Goal: Find contact information: Find contact information

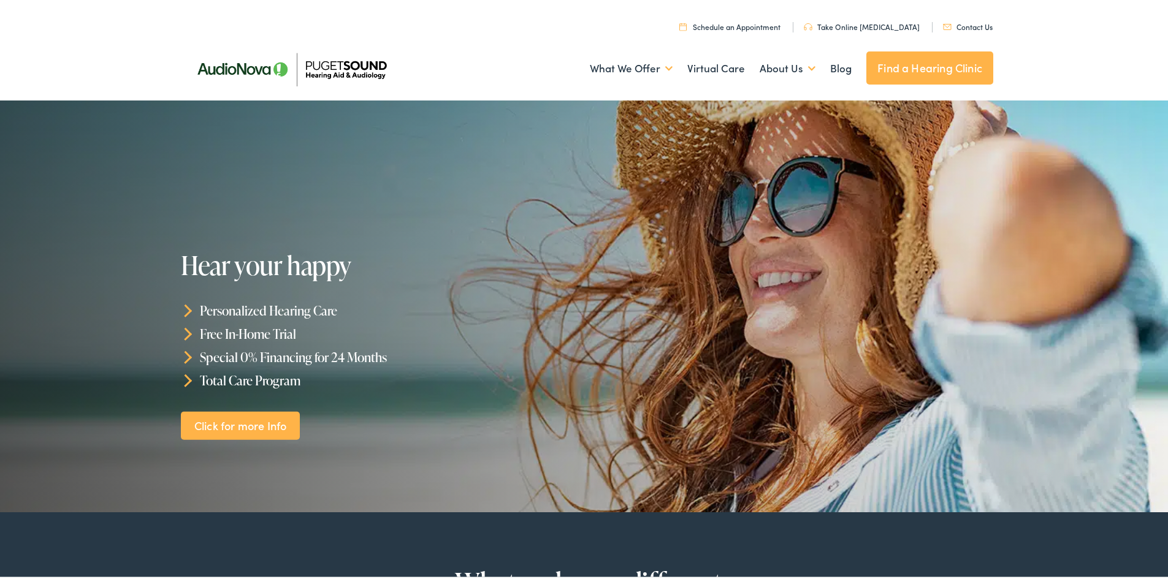
click at [922, 76] on link "Find a Hearing Clinic" at bounding box center [929, 65] width 127 height 33
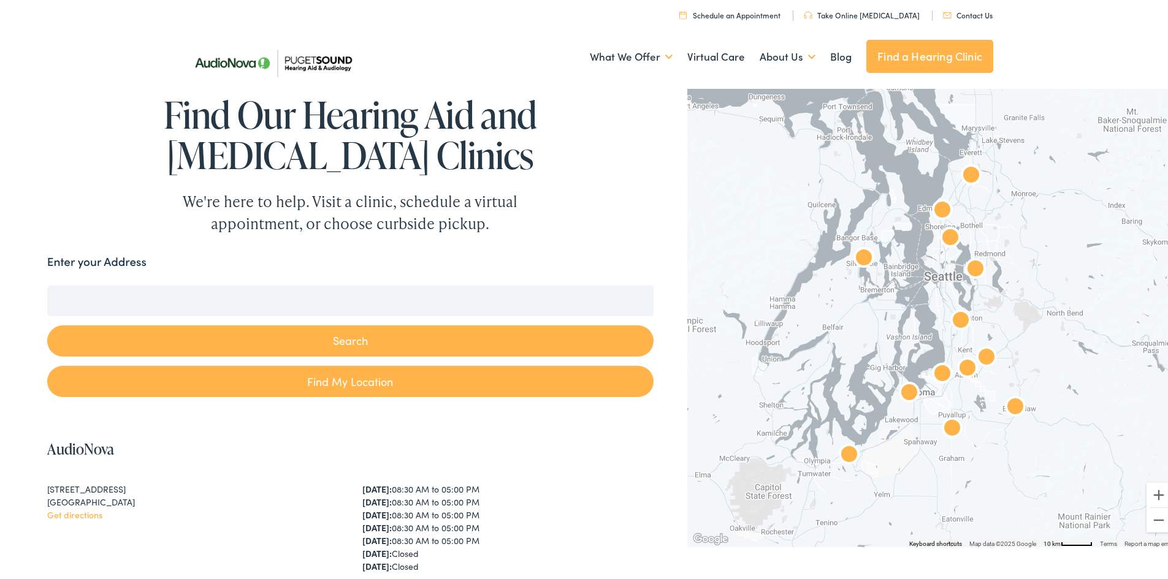
click at [282, 304] on input "Enter your Address" at bounding box center [350, 298] width 606 height 31
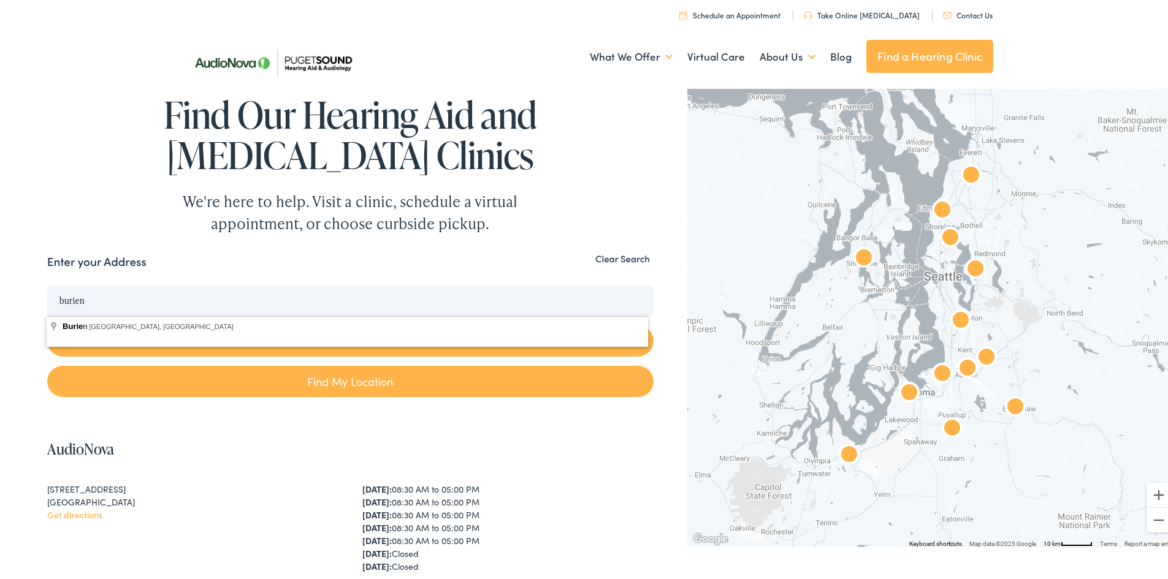
click at [47, 323] on button "Search" at bounding box center [350, 338] width 606 height 31
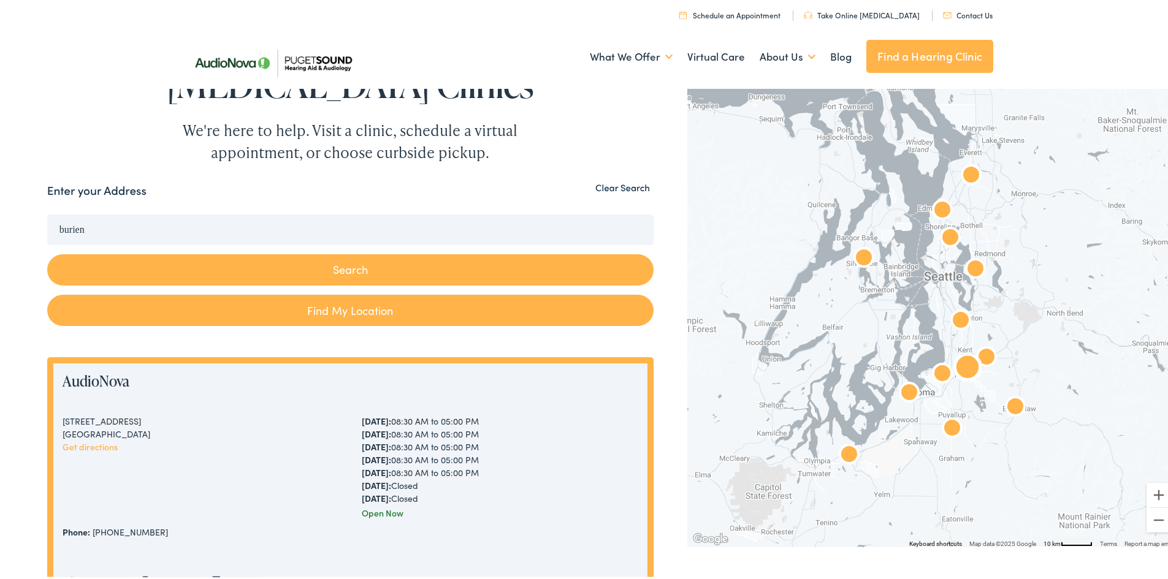
scroll to position [184, 0]
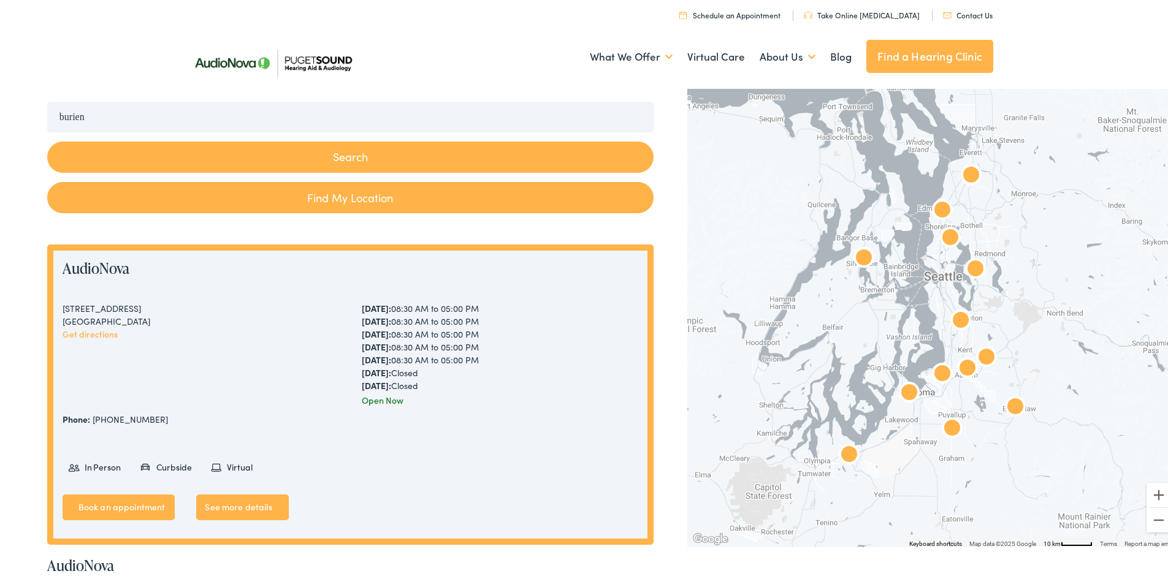
drag, startPoint x: 110, startPoint y: 119, endPoint x: 0, endPoint y: 114, distance: 109.9
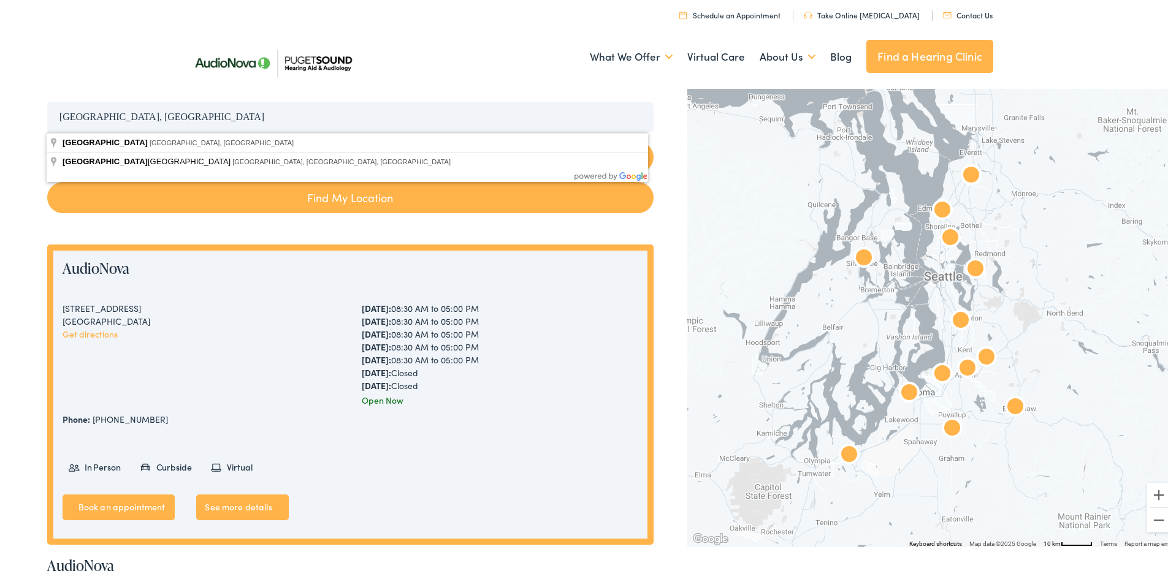
type input "Seattle, wa"
click at [47, 139] on button "Search" at bounding box center [350, 154] width 606 height 31
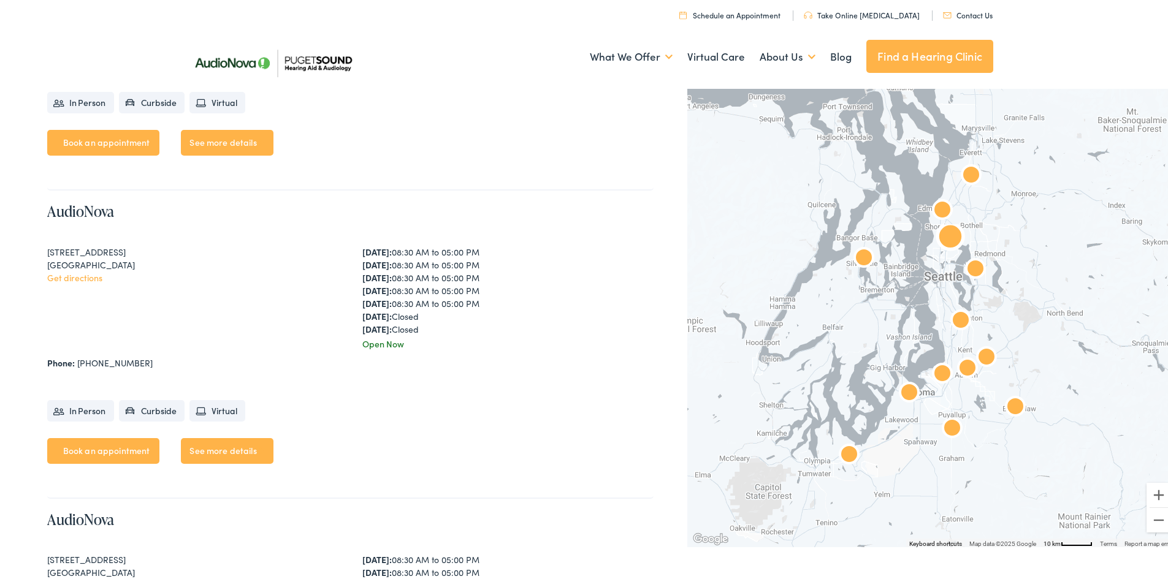
scroll to position [3005, 0]
drag, startPoint x: 80, startPoint y: 367, endPoint x: 117, endPoint y: 369, distance: 36.2
click at [117, 369] on div "AudioNova 2611 NE 125th St #238 Seattle, WA 98125 Get directions Monday: 08:30 …" at bounding box center [350, 343] width 606 height 308
drag, startPoint x: 128, startPoint y: 369, endPoint x: 82, endPoint y: 364, distance: 46.9
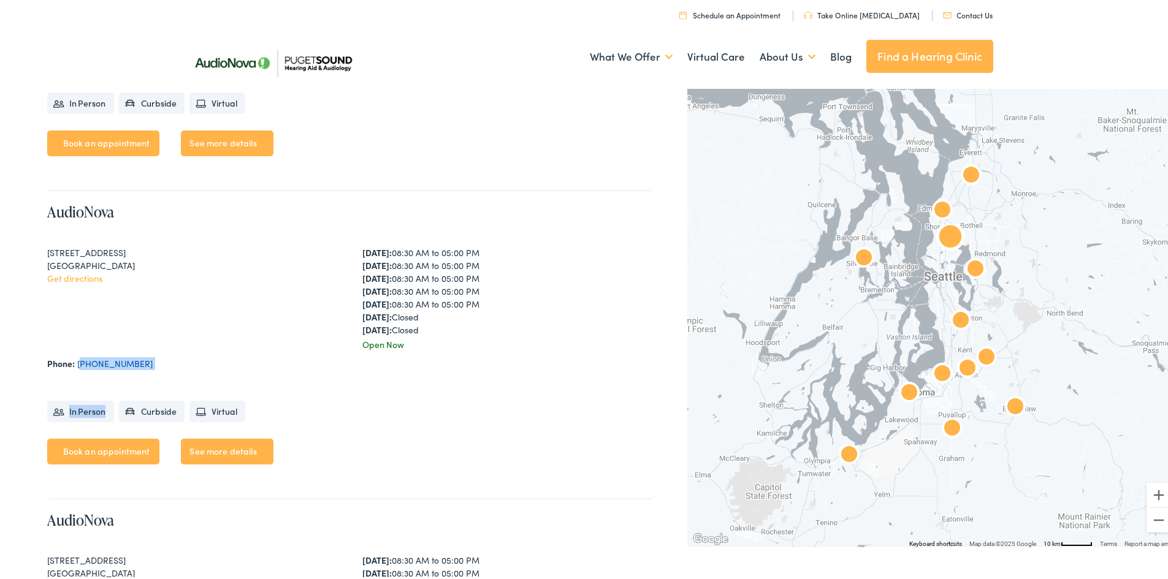
click at [82, 364] on div "AudioNova 2611 NE 125th St #238 Seattle, WA 98125 Get directions Monday: 08:30 …" at bounding box center [350, 343] width 606 height 308
click at [149, 369] on div "AudioNova 2611 NE 125th St #238 Seattle, WA 98125 Get directions Monday: 08:30 …" at bounding box center [350, 343] width 606 height 308
drag, startPoint x: 144, startPoint y: 369, endPoint x: 77, endPoint y: 364, distance: 67.0
click at [77, 364] on div "AudioNova 2611 NE 125th St #238 Seattle, WA 98125 Get directions Monday: 08:30 …" at bounding box center [350, 343] width 606 height 308
click at [90, 387] on ul "In Person Curbside Virtual" at bounding box center [350, 403] width 606 height 40
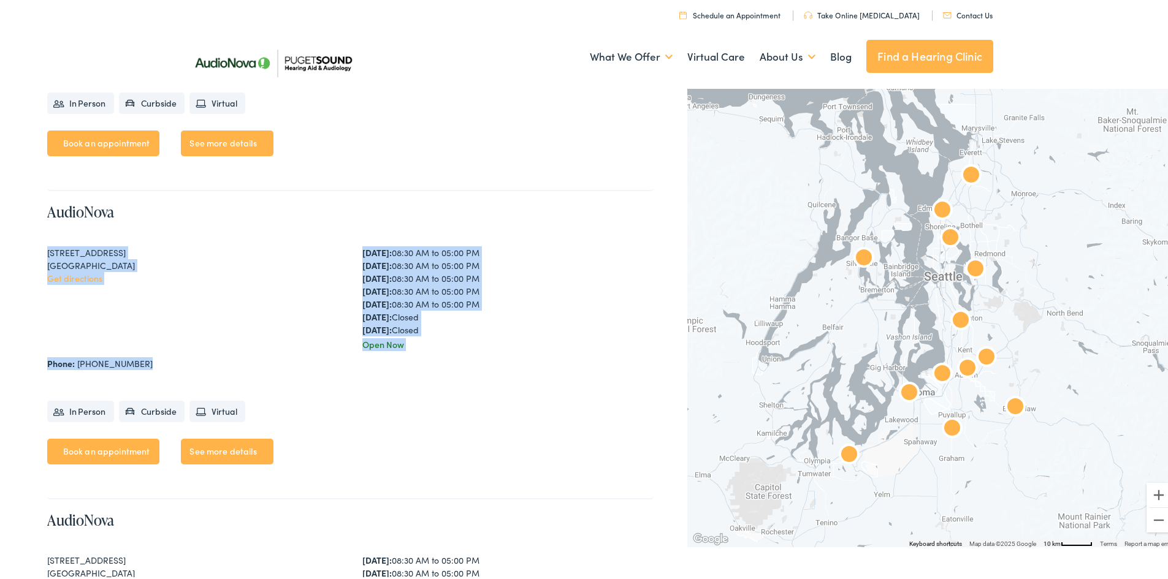
drag, startPoint x: 83, startPoint y: 373, endPoint x: 45, endPoint y: 250, distance: 128.2
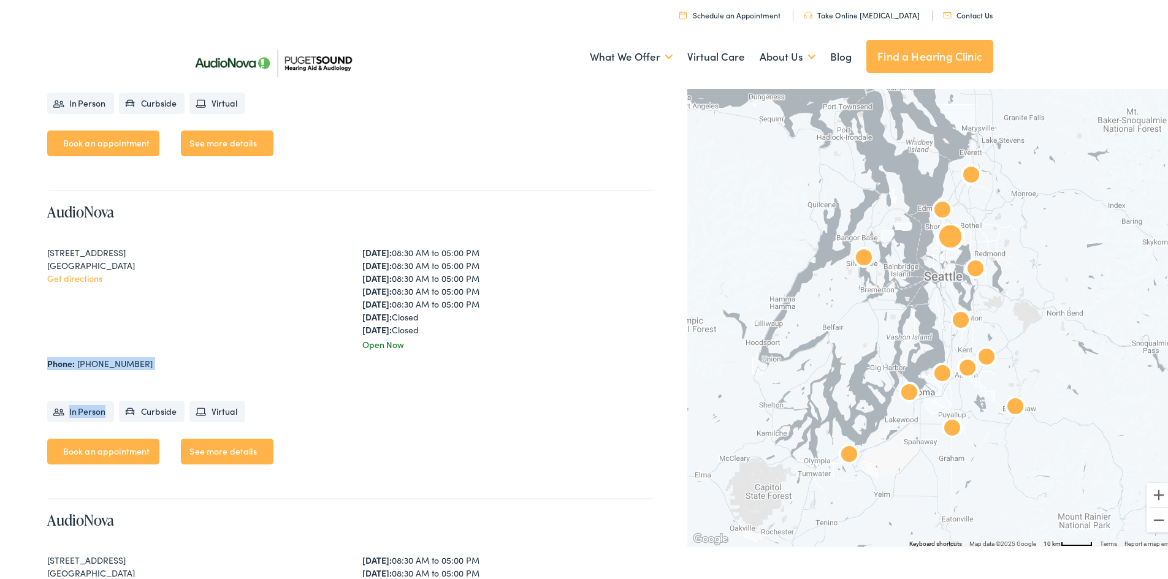
drag, startPoint x: 144, startPoint y: 372, endPoint x: 49, endPoint y: 359, distance: 95.9
click at [49, 359] on div "AudioNova 2611 NE 125th St #238 Seattle, WA 98125 Get directions Monday: 08:30 …" at bounding box center [350, 343] width 606 height 308
click at [83, 292] on div "2611 NE 125th St #238 Seattle, WA 98125 Get directions" at bounding box center [192, 296] width 291 height 105
click at [74, 275] on link "Get directions" at bounding box center [74, 276] width 55 height 12
drag, startPoint x: 147, startPoint y: 362, endPoint x: 44, endPoint y: 357, distance: 103.1
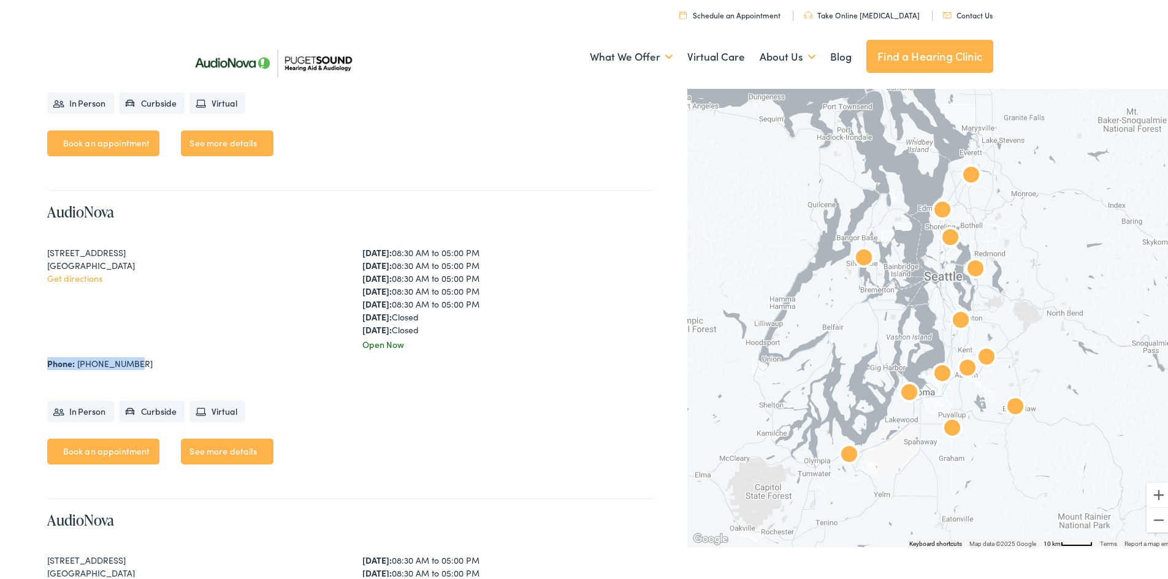
drag, startPoint x: 44, startPoint y: 357, endPoint x: 131, endPoint y: 360, distance: 86.5
click at [131, 360] on div "Phone: 206-526-2411" at bounding box center [350, 361] width 606 height 13
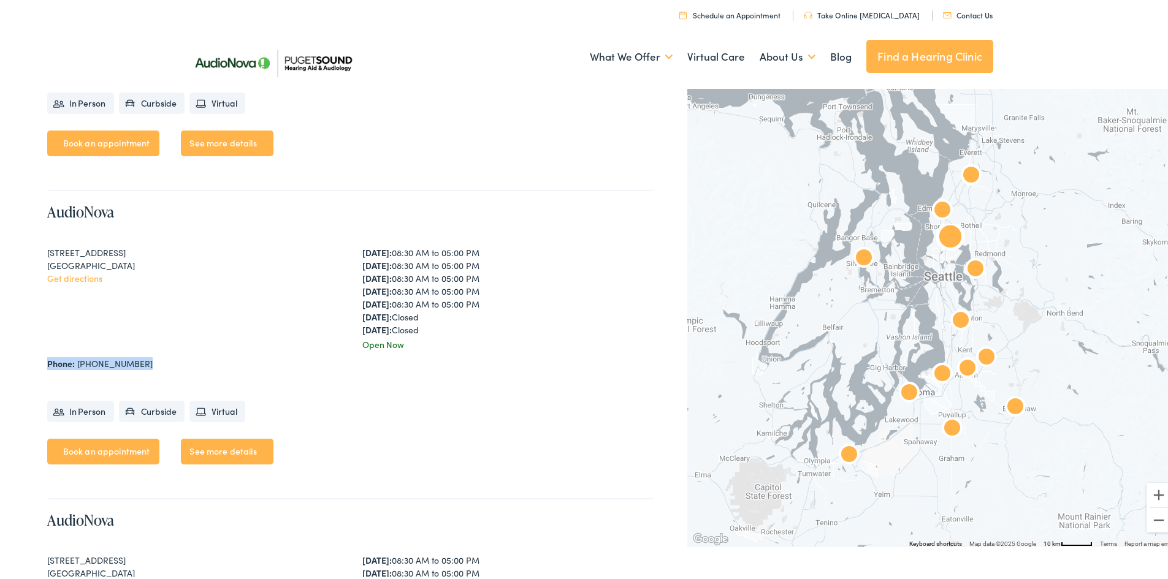
drag, startPoint x: 131, startPoint y: 360, endPoint x: 61, endPoint y: 357, distance: 69.9
click at [61, 357] on div "Phone: 206-526-2411" at bounding box center [350, 361] width 606 height 13
click at [61, 345] on div "2611 NE 125th St #238 Seattle, WA 98125 Get directions" at bounding box center [192, 296] width 291 height 105
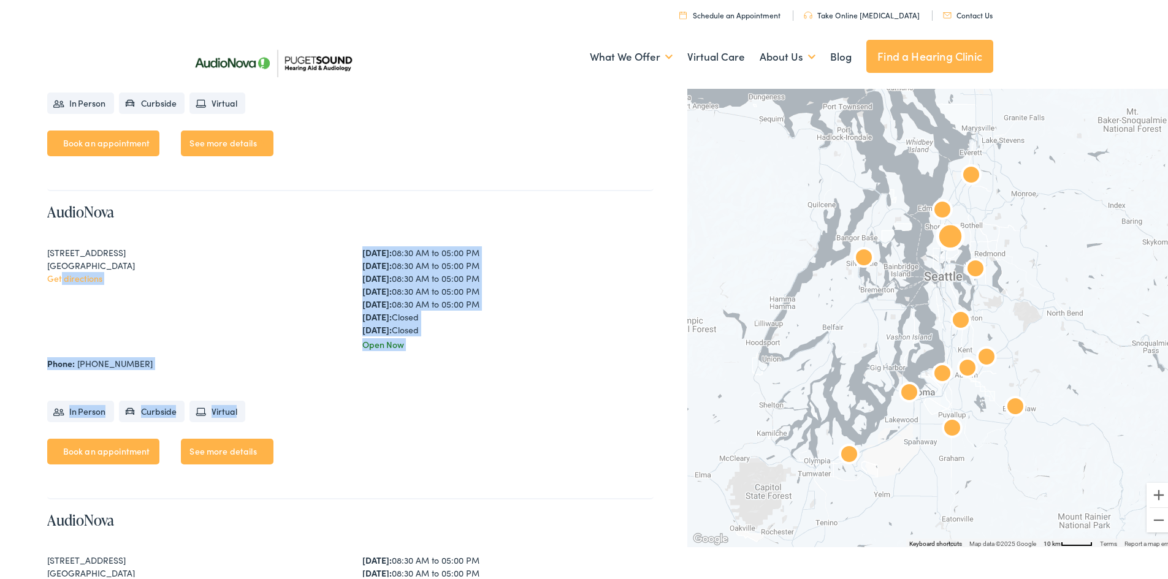
drag, startPoint x: 61, startPoint y: 345, endPoint x: 162, endPoint y: 378, distance: 106.8
click at [165, 380] on div "AudioNova 2611 NE 125th St #238 Seattle, WA 98125 Get directions Monday: 08:30 …" at bounding box center [350, 343] width 606 height 308
click at [161, 376] on div "AudioNova 2611 NE 125th St #238 Seattle, WA 98125 Get directions Monday: 08:30 …" at bounding box center [350, 343] width 606 height 308
drag, startPoint x: 139, startPoint y: 370, endPoint x: 49, endPoint y: 342, distance: 94.3
click at [49, 342] on div "AudioNova 2611 NE 125th St #238 Seattle, WA 98125 Get directions Monday: 08:30 …" at bounding box center [350, 343] width 606 height 308
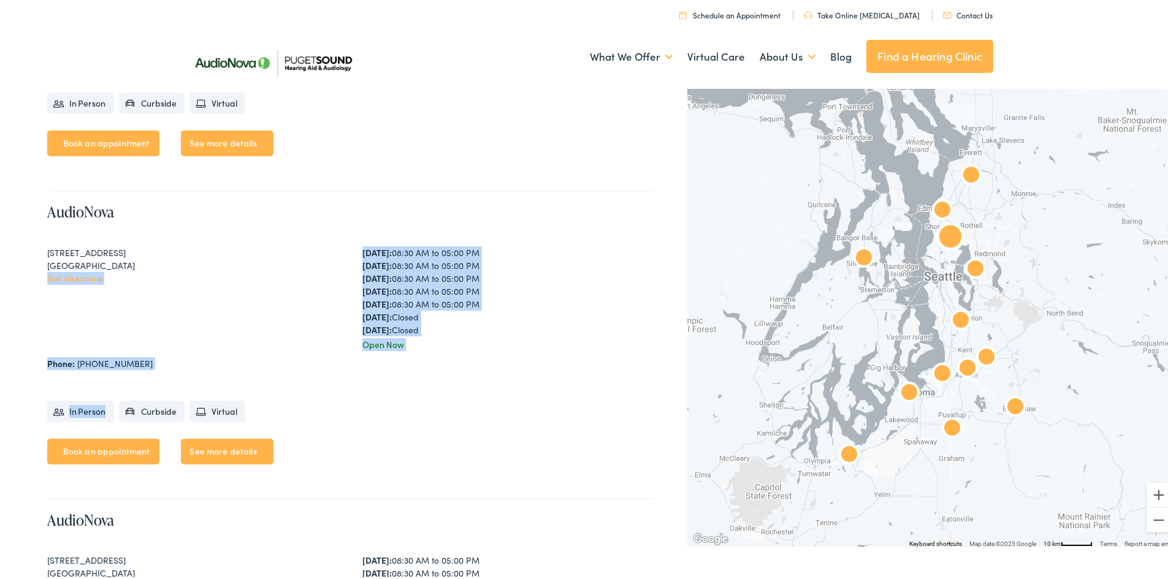
click at [49, 342] on div "2611 NE 125th St #238 Seattle, WA 98125 Get directions" at bounding box center [192, 296] width 291 height 105
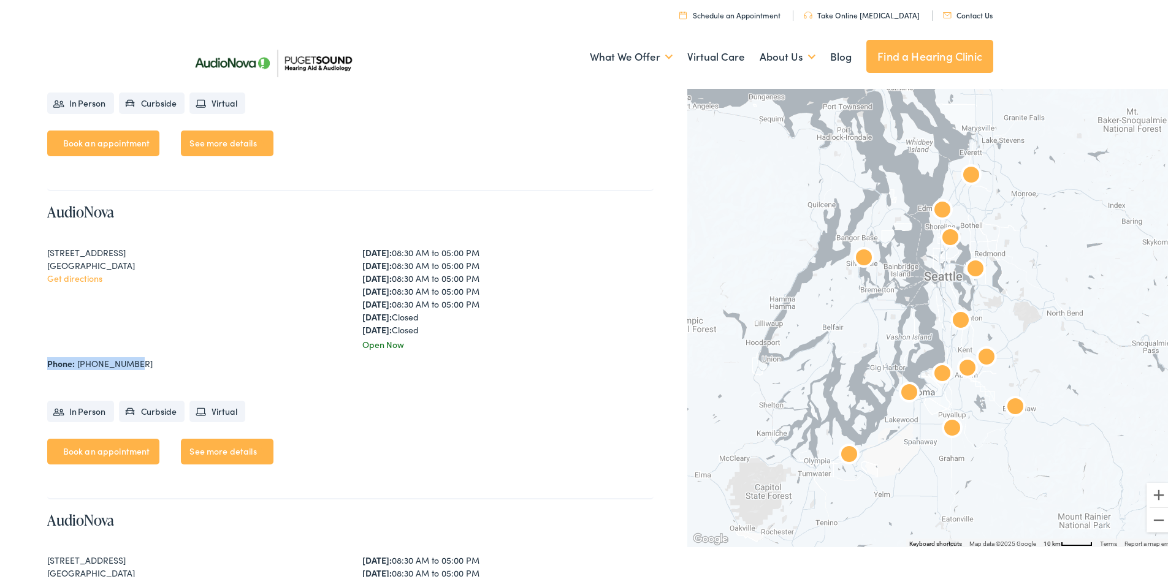
drag, startPoint x: 143, startPoint y: 366, endPoint x: 40, endPoint y: 351, distance: 104.1
click at [63, 345] on div "2611 NE 125th St #238 Seattle, WA 98125 Get directions" at bounding box center [192, 296] width 291 height 105
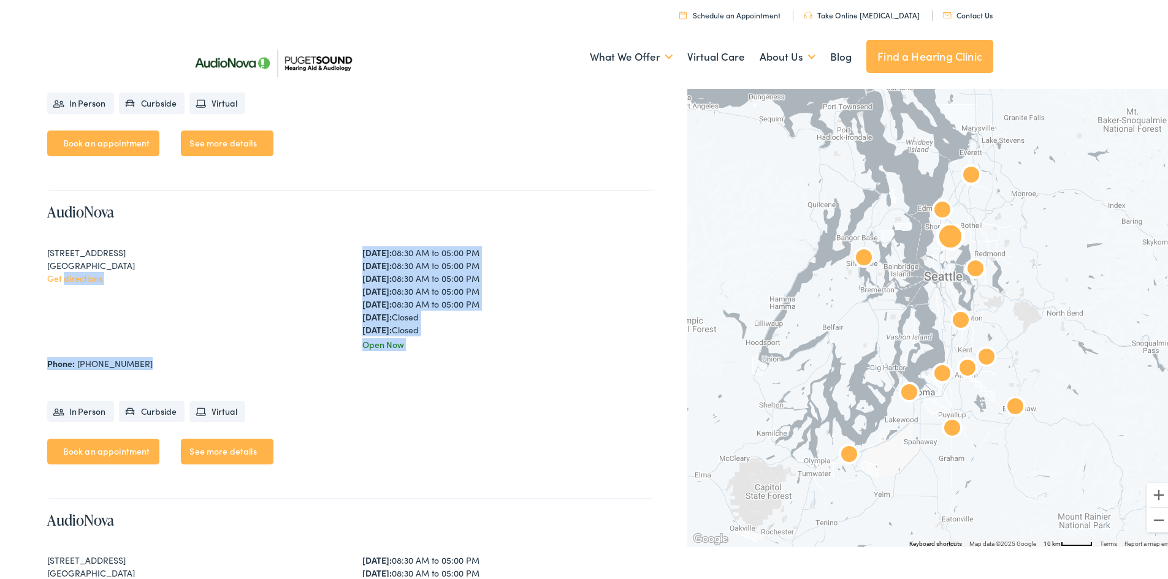
drag, startPoint x: 63, startPoint y: 345, endPoint x: 142, endPoint y: 359, distance: 79.6
click at [140, 359] on div "AudioNova 2611 NE 125th St #238 Seattle, WA 98125 Get directions Monday: 08:30 …" at bounding box center [350, 343] width 606 height 308
click at [142, 359] on div "Phone: 206-526-2411" at bounding box center [350, 361] width 606 height 13
drag, startPoint x: 142, startPoint y: 359, endPoint x: 77, endPoint y: 345, distance: 65.8
click at [77, 346] on div "AudioNova 2611 NE 125th St #238 Seattle, WA 98125 Get directions Monday: 08:30 …" at bounding box center [350, 343] width 606 height 308
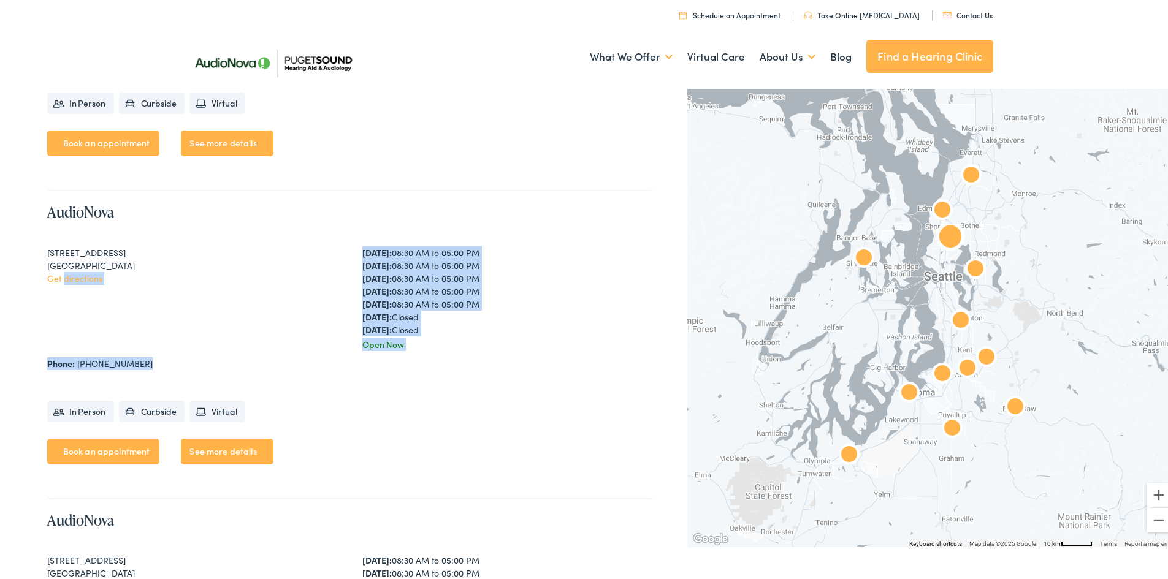
click at [79, 336] on div "2611 NE 125th St #238 Seattle, WA 98125 Get directions" at bounding box center [192, 296] width 291 height 105
drag, startPoint x: 151, startPoint y: 365, endPoint x: 36, endPoint y: 348, distance: 116.5
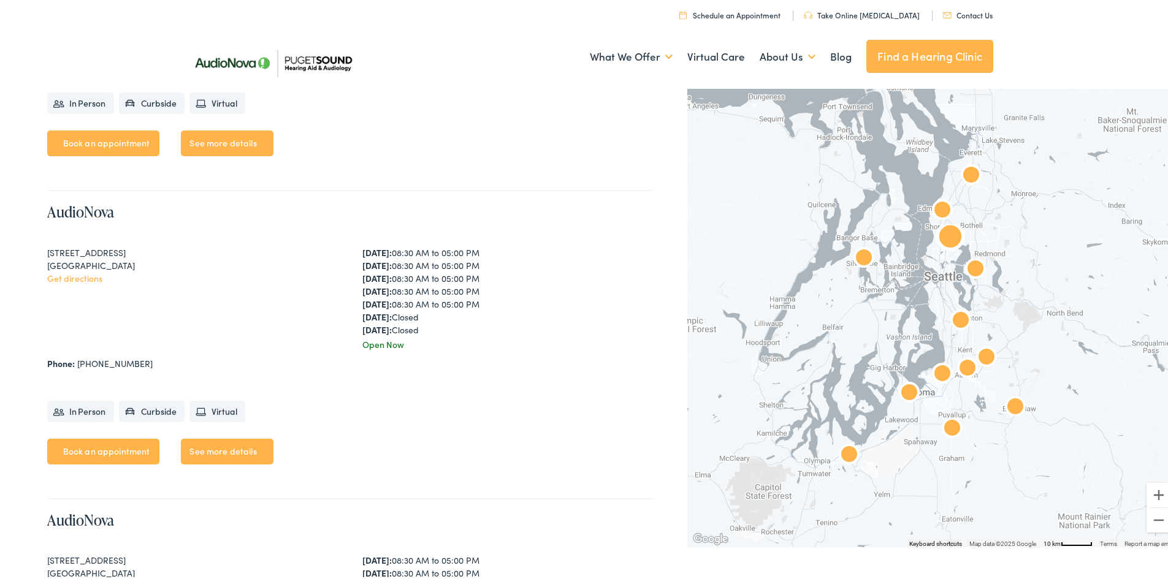
click at [146, 368] on div "AudioNova 2611 NE 125th St #238 Seattle, WA 98125 Get directions Monday: 08:30 …" at bounding box center [350, 343] width 606 height 308
drag, startPoint x: 136, startPoint y: 361, endPoint x: 40, endPoint y: 360, distance: 95.7
click at [62, 340] on div "2611 NE 125th St #238 Seattle, WA 98125 Get directions" at bounding box center [192, 296] width 291 height 105
drag, startPoint x: 134, startPoint y: 362, endPoint x: 47, endPoint y: 361, distance: 86.5
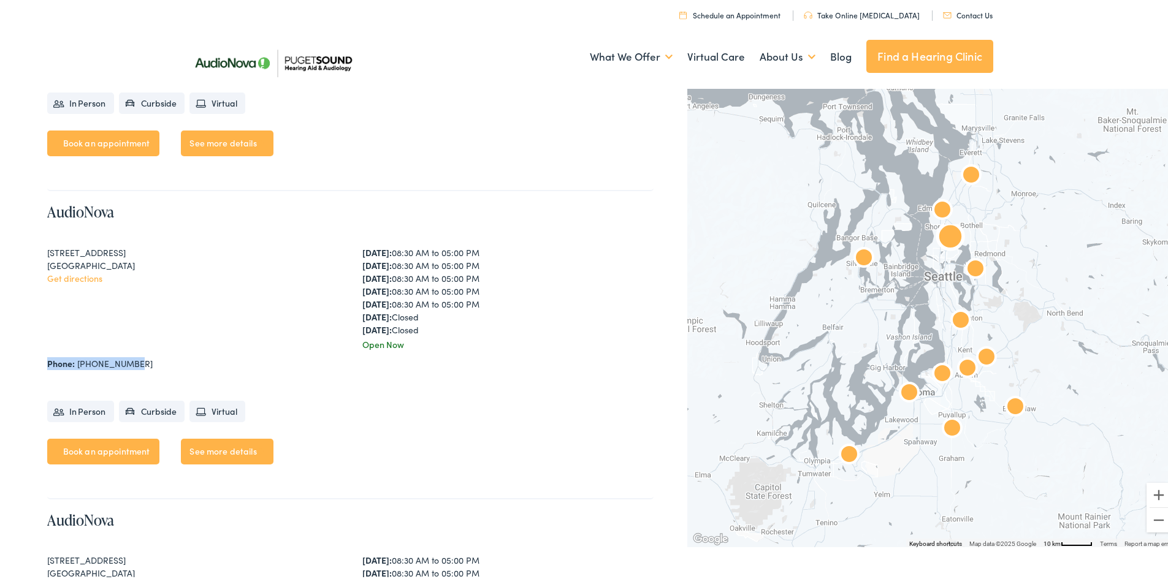
click at [47, 361] on div "Phone: 206-526-2411" at bounding box center [350, 361] width 606 height 13
click at [202, 353] on div "AudioNova 2611 NE 125th St #238 Seattle, WA 98125 Get directions Monday: 08:30 …" at bounding box center [350, 343] width 606 height 308
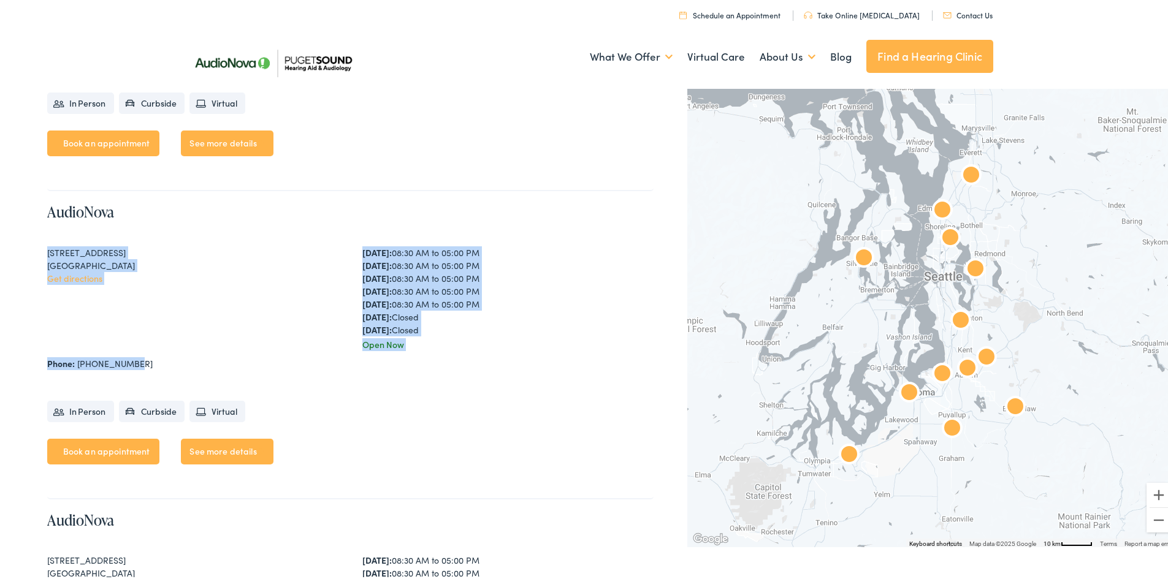
drag, startPoint x: 134, startPoint y: 354, endPoint x: 32, endPoint y: 254, distance: 142.6
click at [80, 285] on div "2611 NE 125th St #238 Seattle, WA 98125 Get directions" at bounding box center [192, 296] width 291 height 105
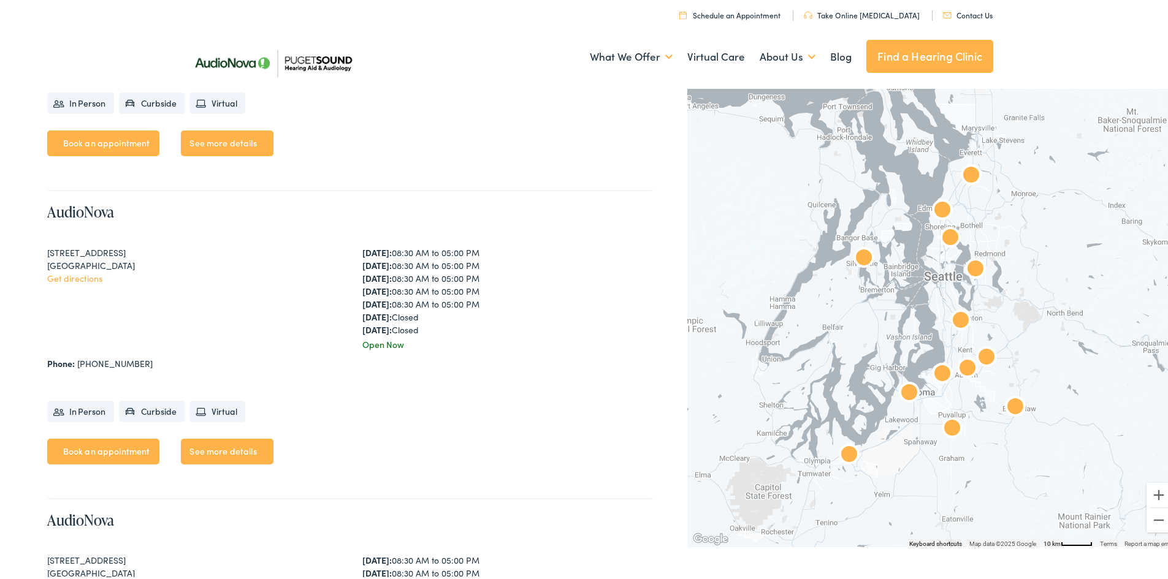
drag, startPoint x: 45, startPoint y: 248, endPoint x: 113, endPoint y: 285, distance: 77.1
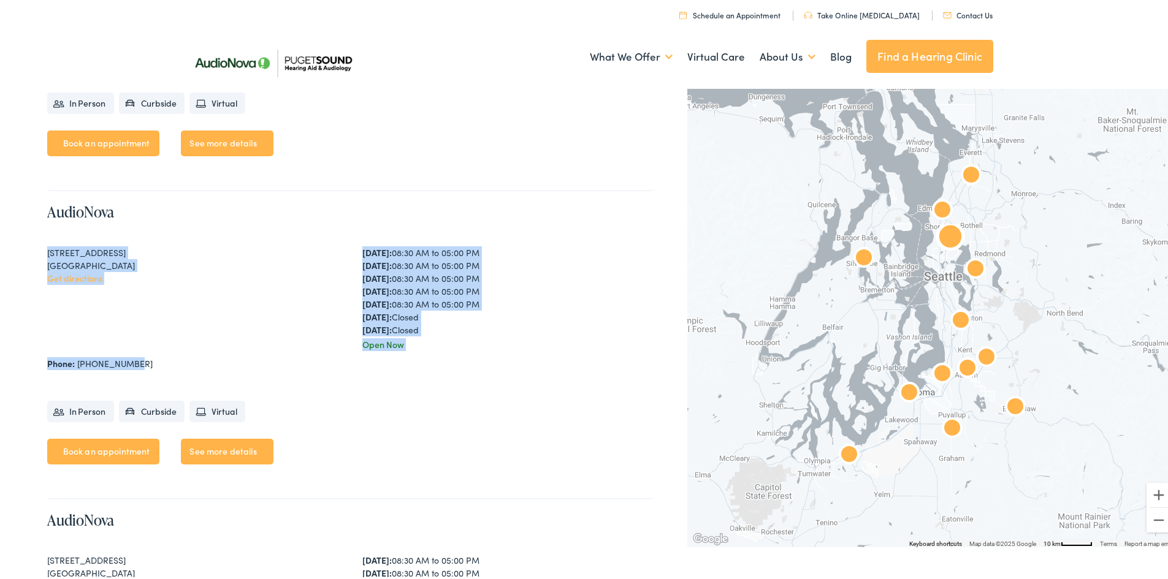
drag, startPoint x: 136, startPoint y: 362, endPoint x: 48, endPoint y: 251, distance: 141.8
click at [48, 251] on div "AudioNova 2611 NE 125th St #238 Seattle, WA 98125 Get directions Monday: 08:30 …" at bounding box center [350, 343] width 606 height 308
click at [101, 324] on div "2611 NE 125th St #238 Seattle, WA 98125 Get directions" at bounding box center [192, 296] width 291 height 105
drag, startPoint x: 101, startPoint y: 324, endPoint x: 135, endPoint y: 362, distance: 50.8
click at [135, 362] on div "AudioNova 2611 NE 125th St #238 Seattle, WA 98125 Get directions Monday: 08:30 …" at bounding box center [350, 343] width 606 height 308
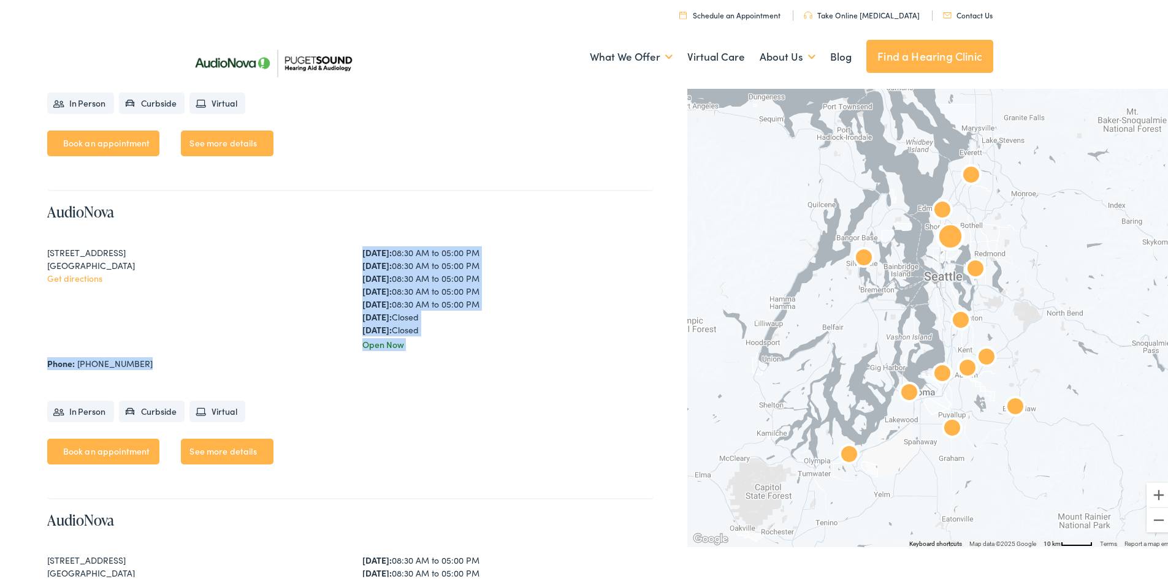
click at [135, 362] on div "Phone: 206-526-2411" at bounding box center [350, 361] width 606 height 13
drag, startPoint x: 135, startPoint y: 362, endPoint x: 36, endPoint y: 246, distance: 152.6
click at [64, 251] on div "2611 NE 125th St #238" at bounding box center [192, 250] width 291 height 13
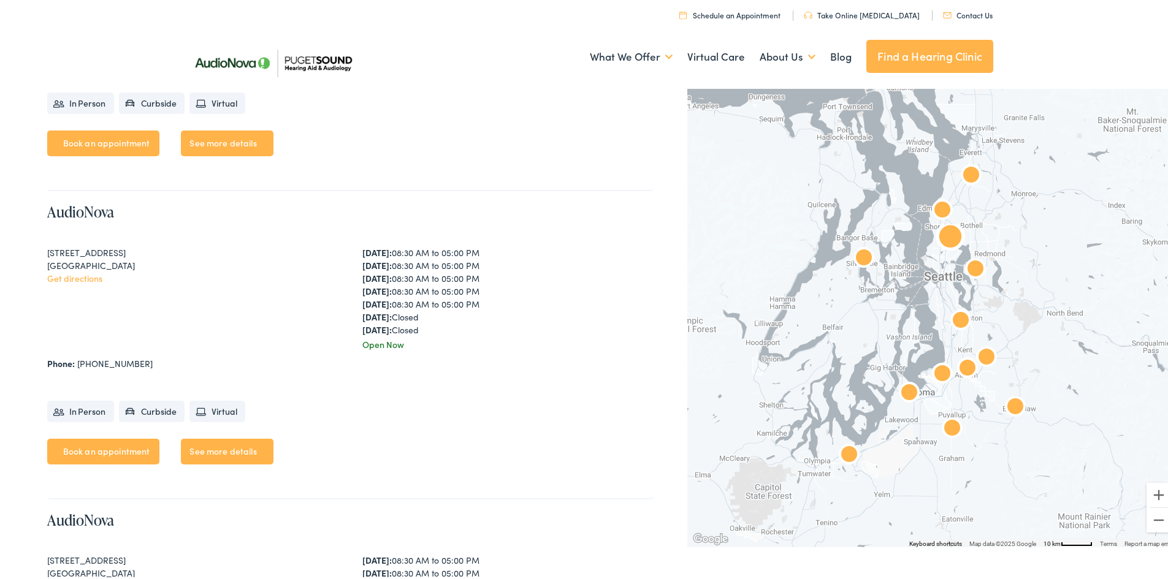
click at [49, 248] on div "2611 NE 125th St #238" at bounding box center [192, 250] width 291 height 13
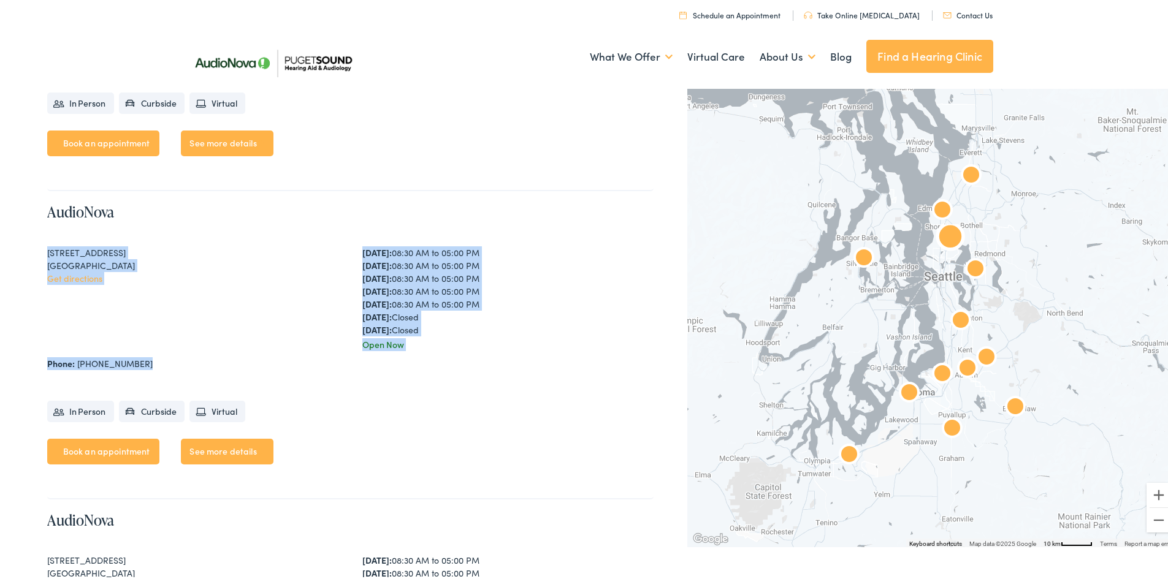
drag, startPoint x: 49, startPoint y: 248, endPoint x: 161, endPoint y: 364, distance: 161.8
click at [161, 364] on div "AudioNova 2611 NE 125th St #238 Seattle, WA 98125 Get directions Monday: 08:30 …" at bounding box center [350, 343] width 606 height 308
click at [161, 365] on div "Phone: 206-526-2411" at bounding box center [350, 361] width 606 height 13
drag, startPoint x: 161, startPoint y: 365, endPoint x: 37, endPoint y: 248, distance: 170.0
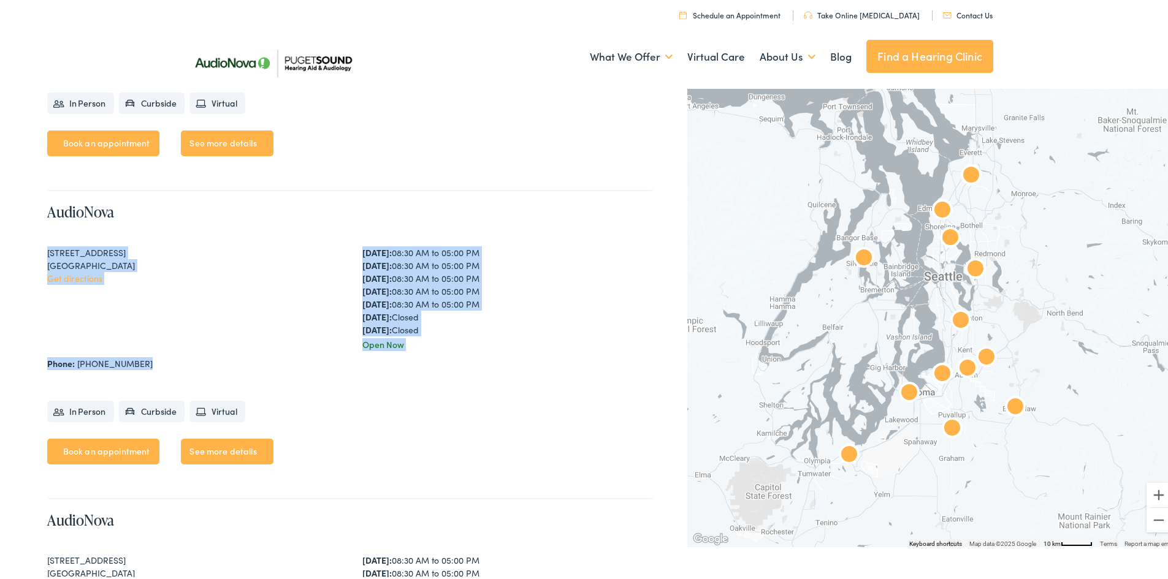
drag, startPoint x: 37, startPoint y: 248, endPoint x: 132, endPoint y: 359, distance: 146.1
click at [132, 359] on div "Phone: 206-526-2411" at bounding box center [350, 361] width 606 height 13
drag, startPoint x: 132, startPoint y: 359, endPoint x: 73, endPoint y: 267, distance: 110.0
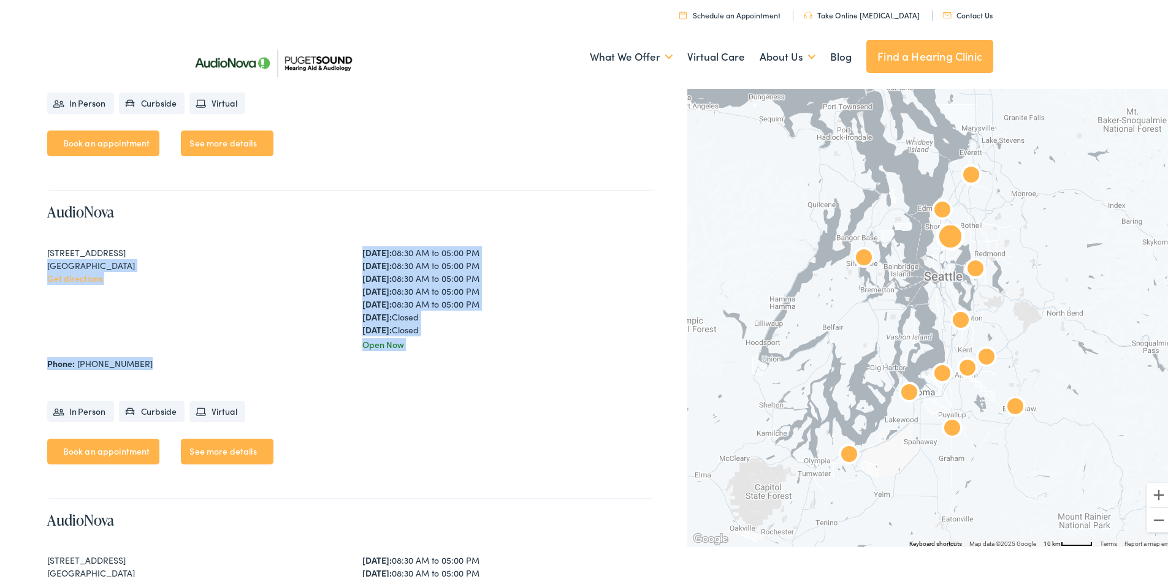
click at [66, 267] on div "AudioNova 2611 NE 125th St #238 Seattle, WA 98125 Get directions Monday: 08:30 …" at bounding box center [350, 343] width 606 height 308
click at [74, 267] on div "Seattle, WA 98125" at bounding box center [192, 263] width 291 height 13
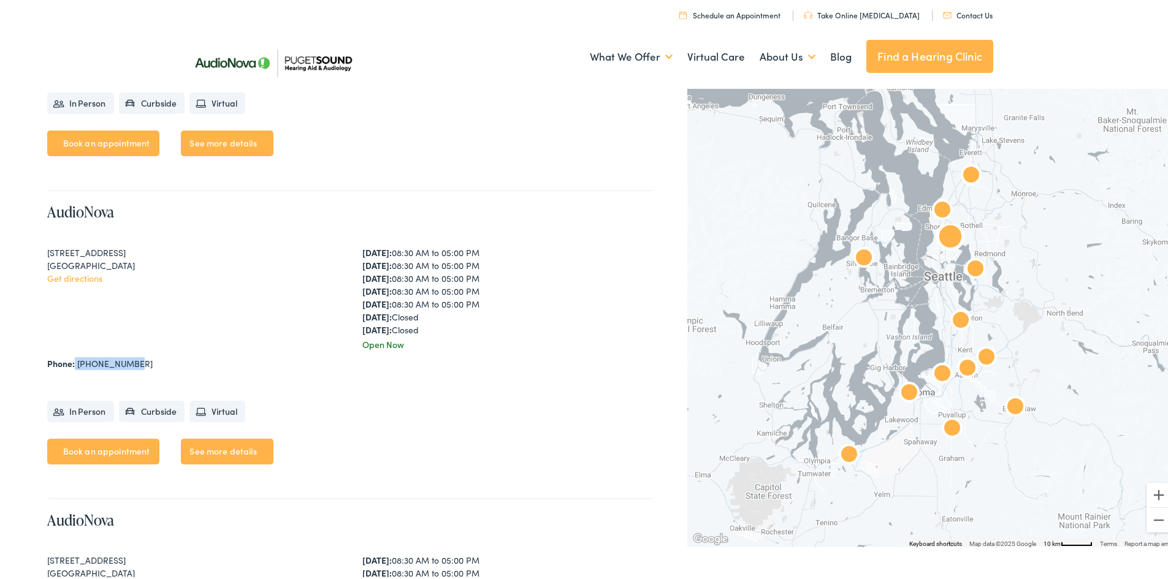
drag, startPoint x: 138, startPoint y: 359, endPoint x: 74, endPoint y: 359, distance: 64.4
click at [74, 359] on div "Phone: 206-526-2411" at bounding box center [350, 361] width 606 height 13
drag, startPoint x: 44, startPoint y: 364, endPoint x: 156, endPoint y: 369, distance: 112.3
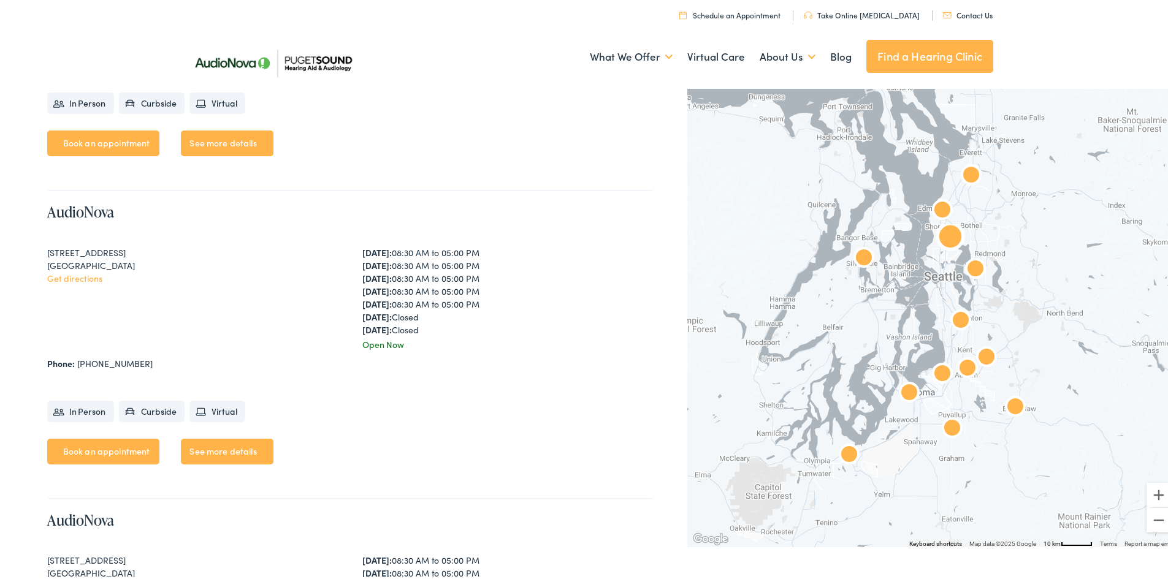
click at [156, 369] on div "AudioNova 2611 NE 125th St #238 Seattle, WA 98125 Get directions Monday: 08:30 …" at bounding box center [350, 343] width 606 height 308
